Goal: Task Accomplishment & Management: Use online tool/utility

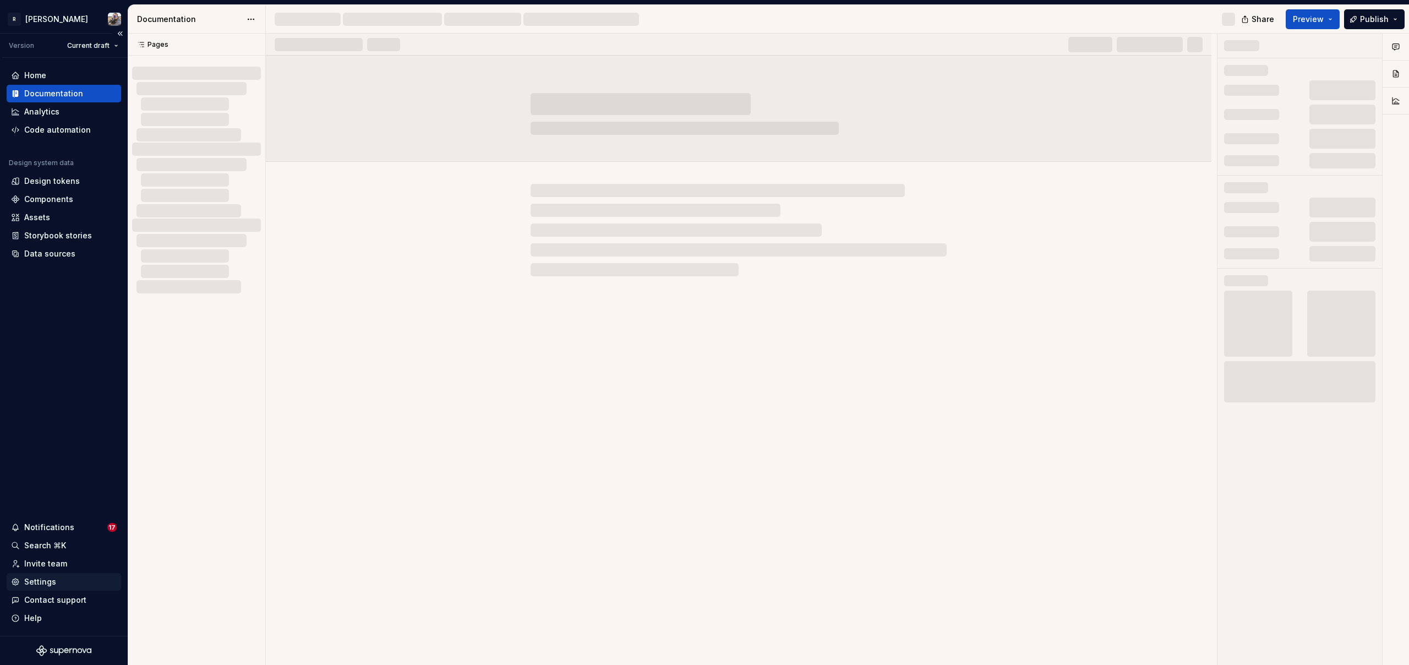
click at [56, 576] on div "Settings" at bounding box center [64, 582] width 115 height 18
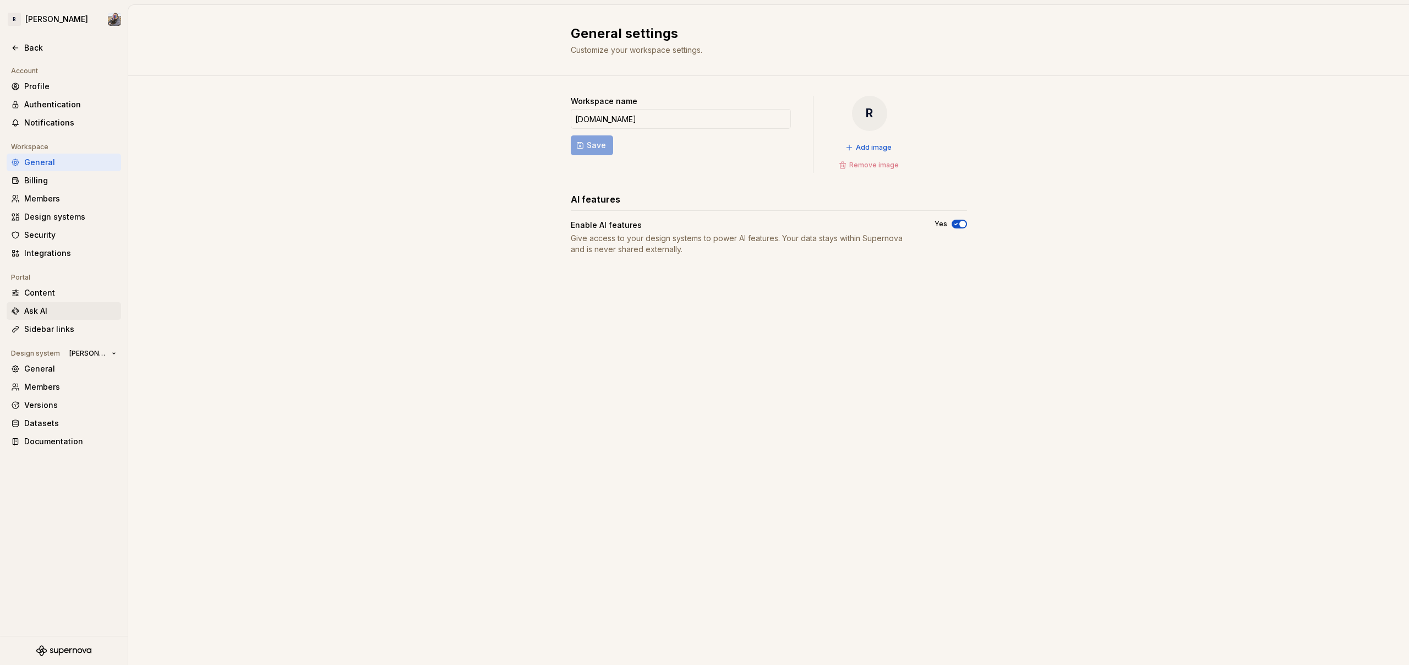
click at [64, 308] on div "Ask AI" at bounding box center [70, 311] width 92 height 11
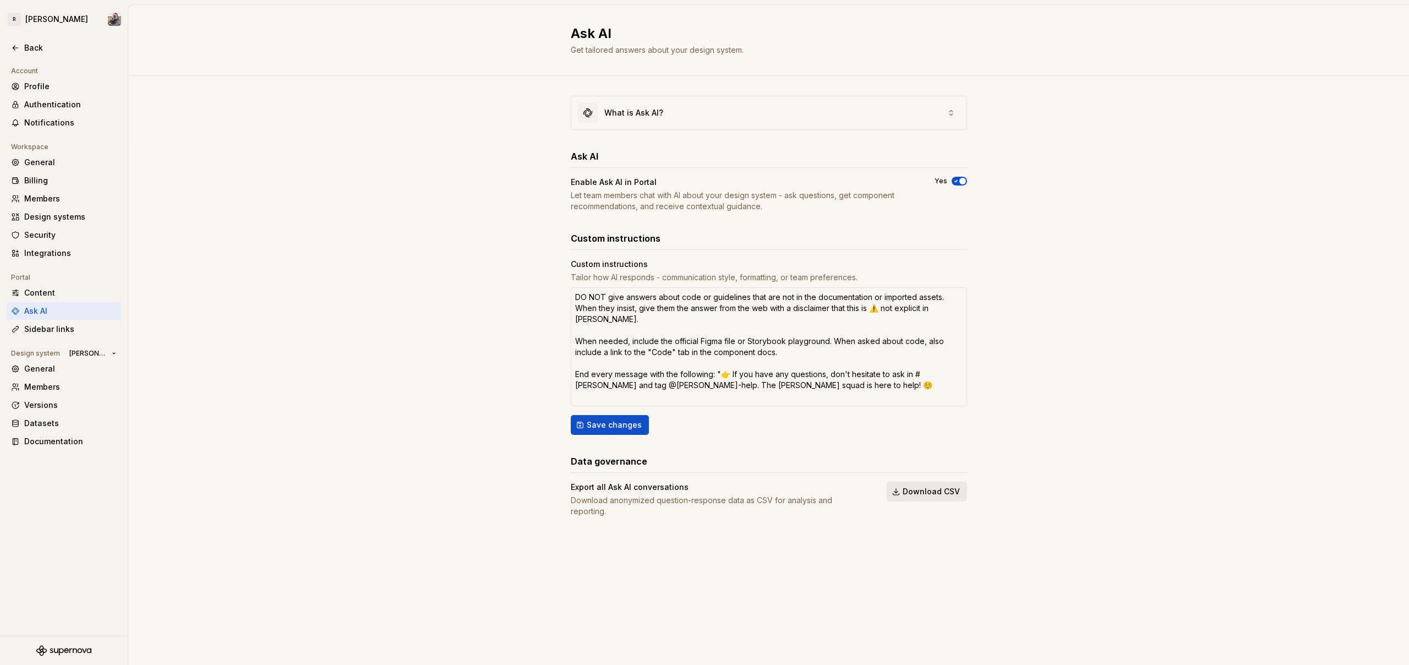
click at [919, 488] on span "Download CSV" at bounding box center [931, 491] width 57 height 11
type textarea "*"
click at [34, 49] on div "Back" at bounding box center [70, 47] width 92 height 11
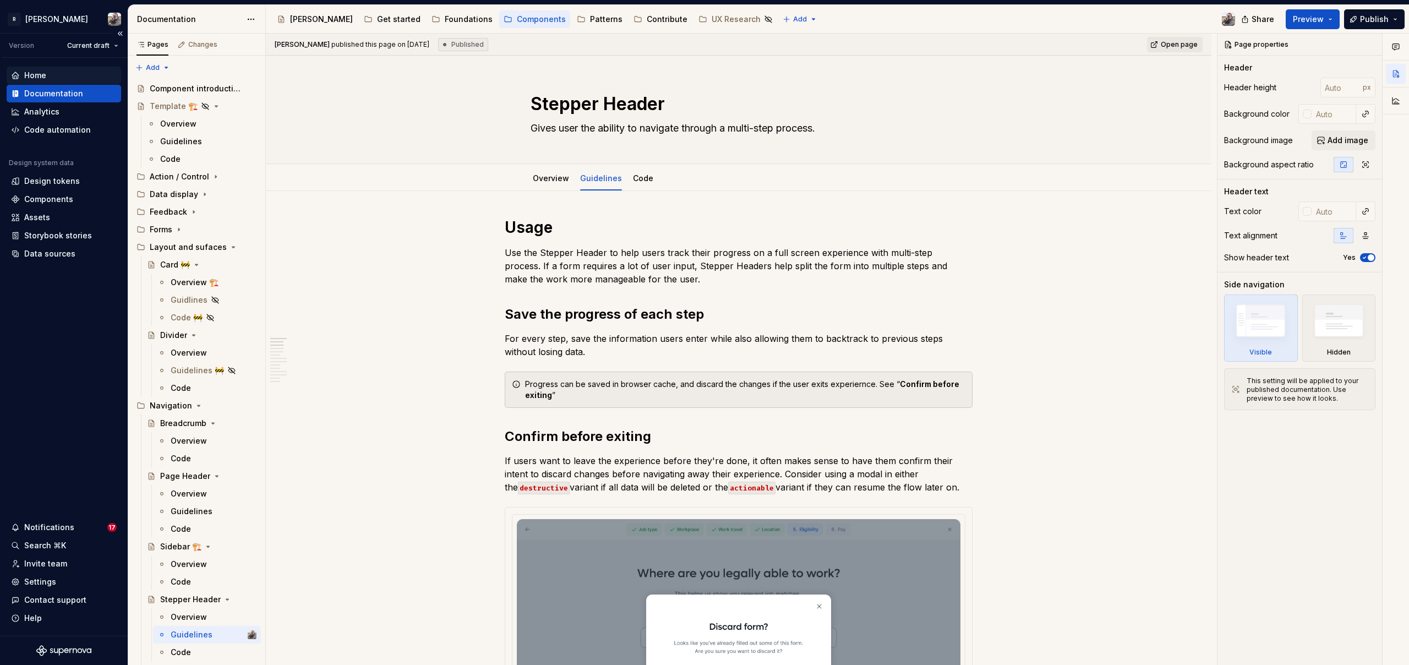
click at [47, 76] on div "Home" at bounding box center [64, 75] width 106 height 11
type textarea "*"
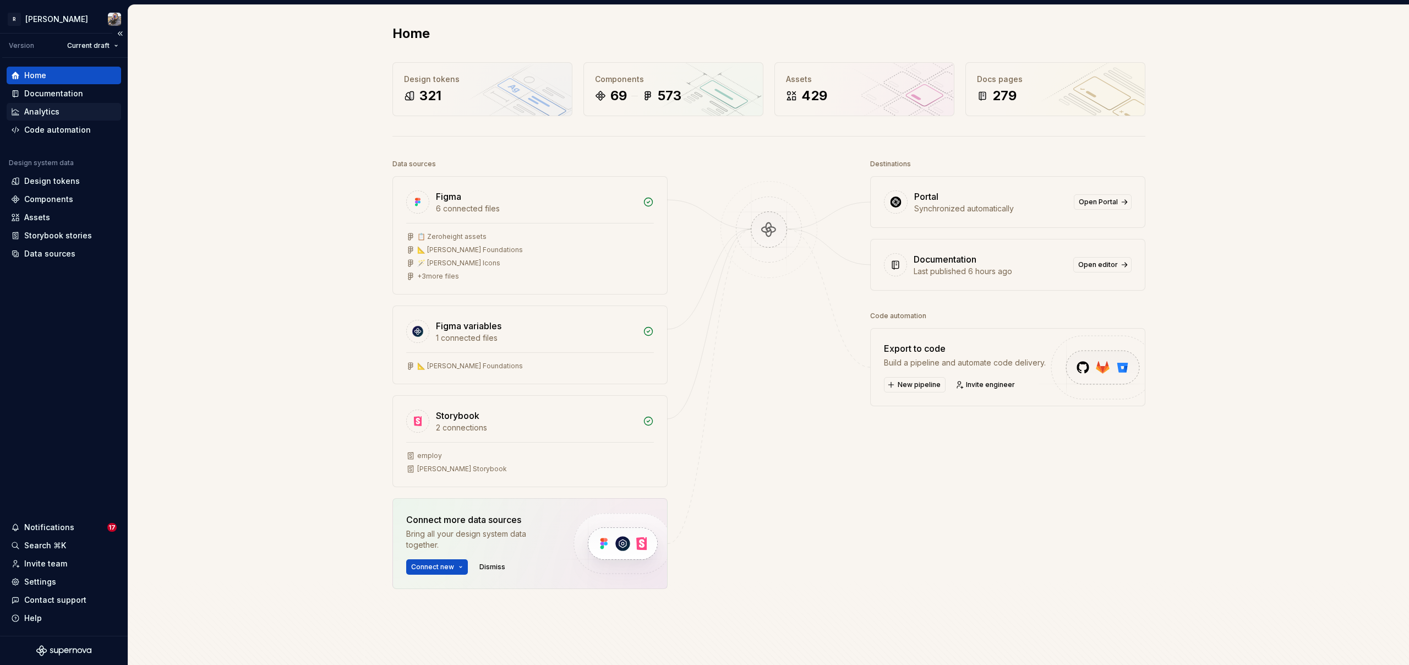
click at [55, 116] on div "Analytics" at bounding box center [41, 111] width 35 height 11
